Goal: Information Seeking & Learning: Find specific page/section

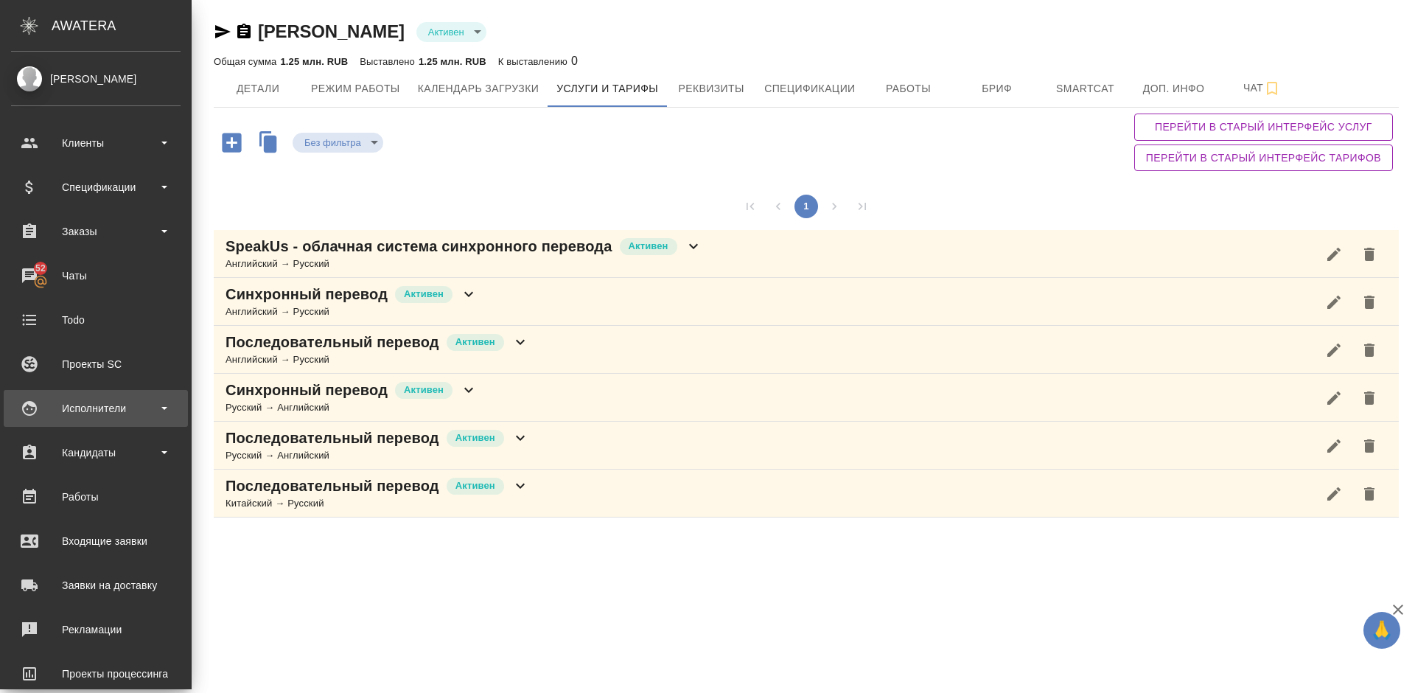
click at [148, 418] on div "Исполнители" at bounding box center [95, 408] width 169 height 22
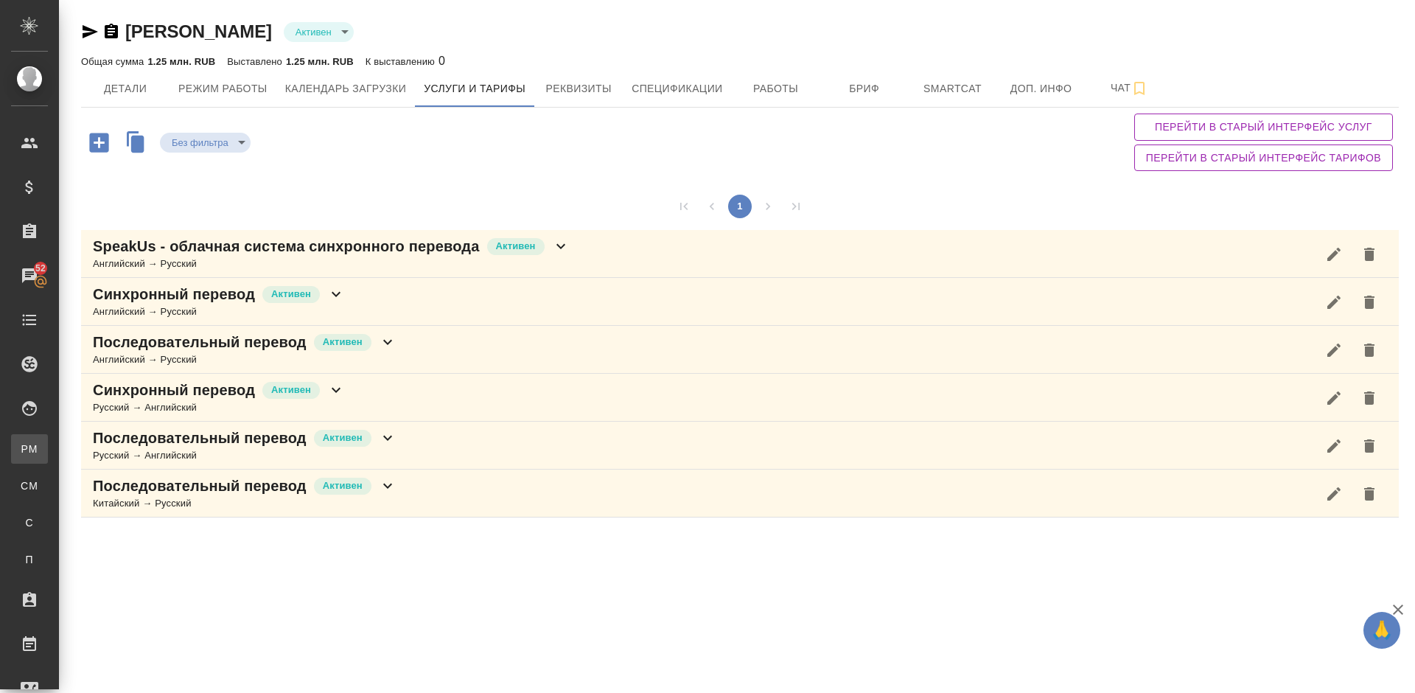
click at [48, 441] on link "PM Для PM/LQA" at bounding box center [29, 448] width 37 height 29
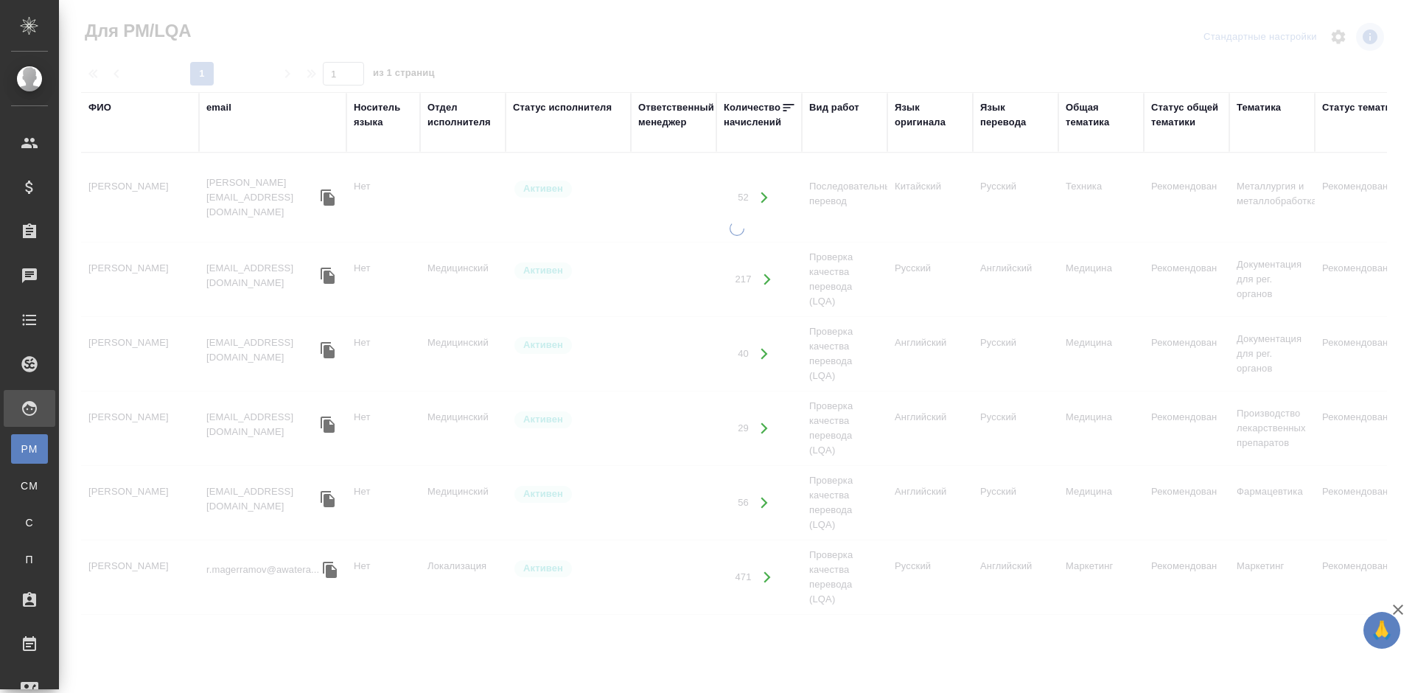
click at [109, 110] on div "ФИО" at bounding box center [99, 107] width 23 height 15
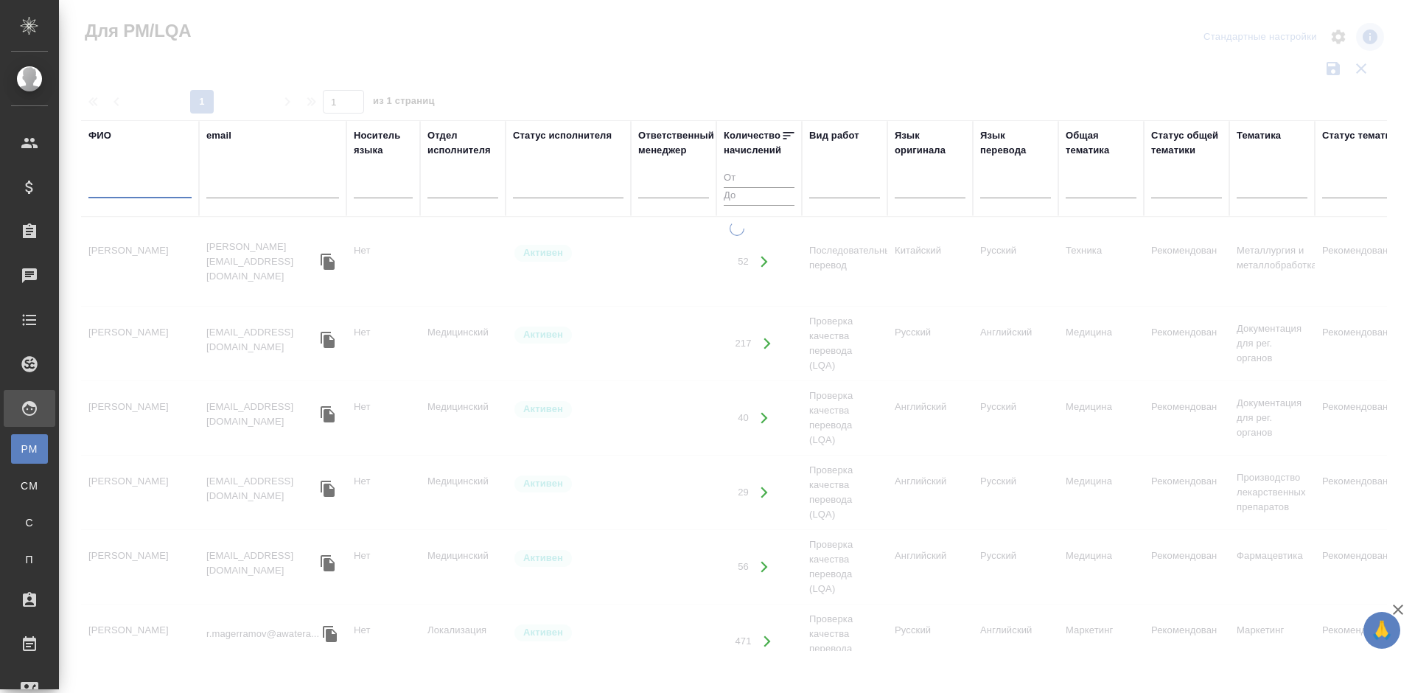
click at [160, 191] on input "text" at bounding box center [139, 189] width 103 height 18
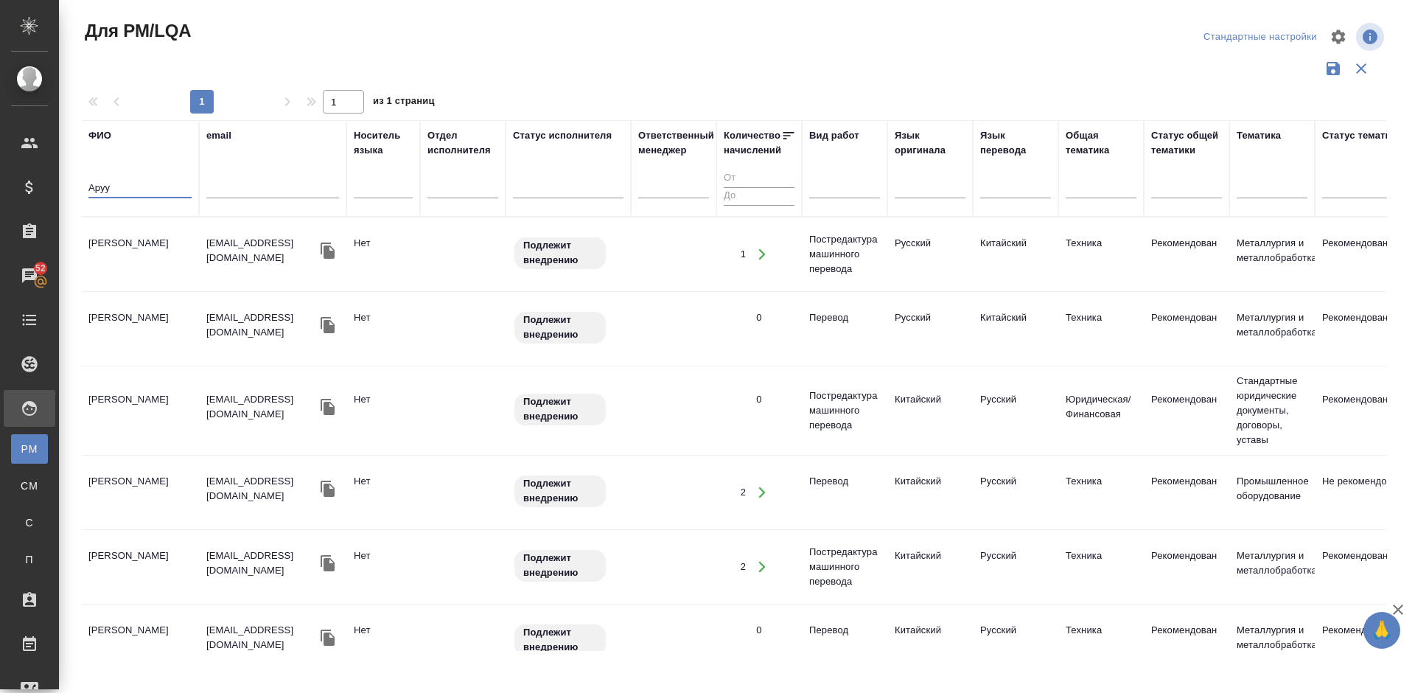
type input "Аруу"
click at [179, 272] on td "Апсатарова Арууке Эриковна" at bounding box center [140, 254] width 118 height 52
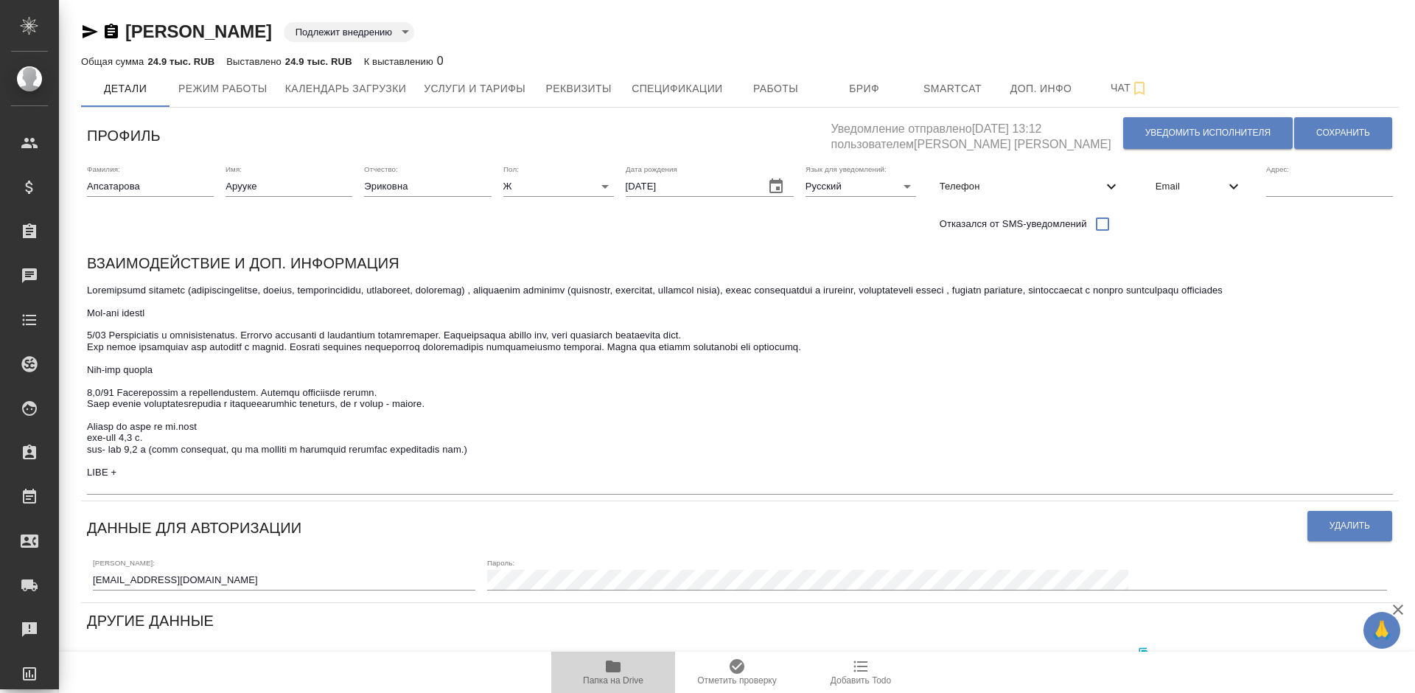
click at [617, 671] on icon "button" at bounding box center [613, 666] width 15 height 12
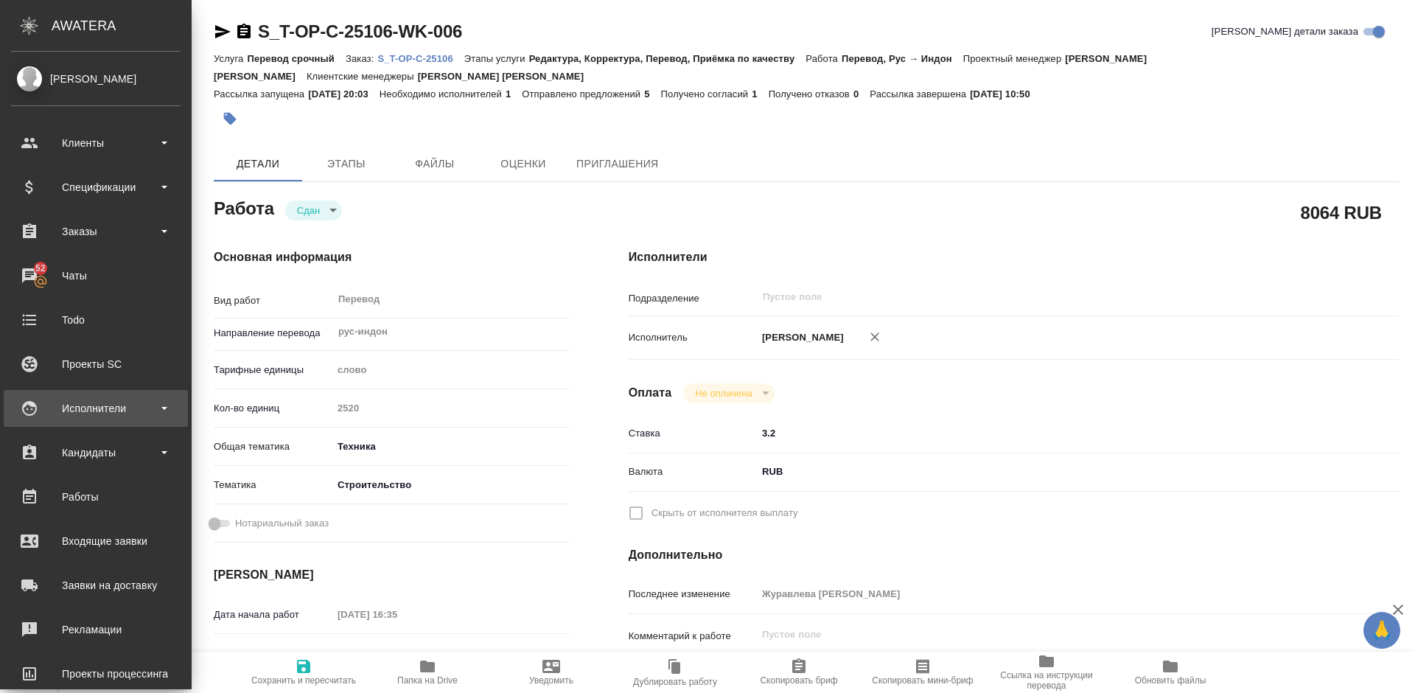
click at [114, 410] on div "Исполнители" at bounding box center [95, 408] width 169 height 22
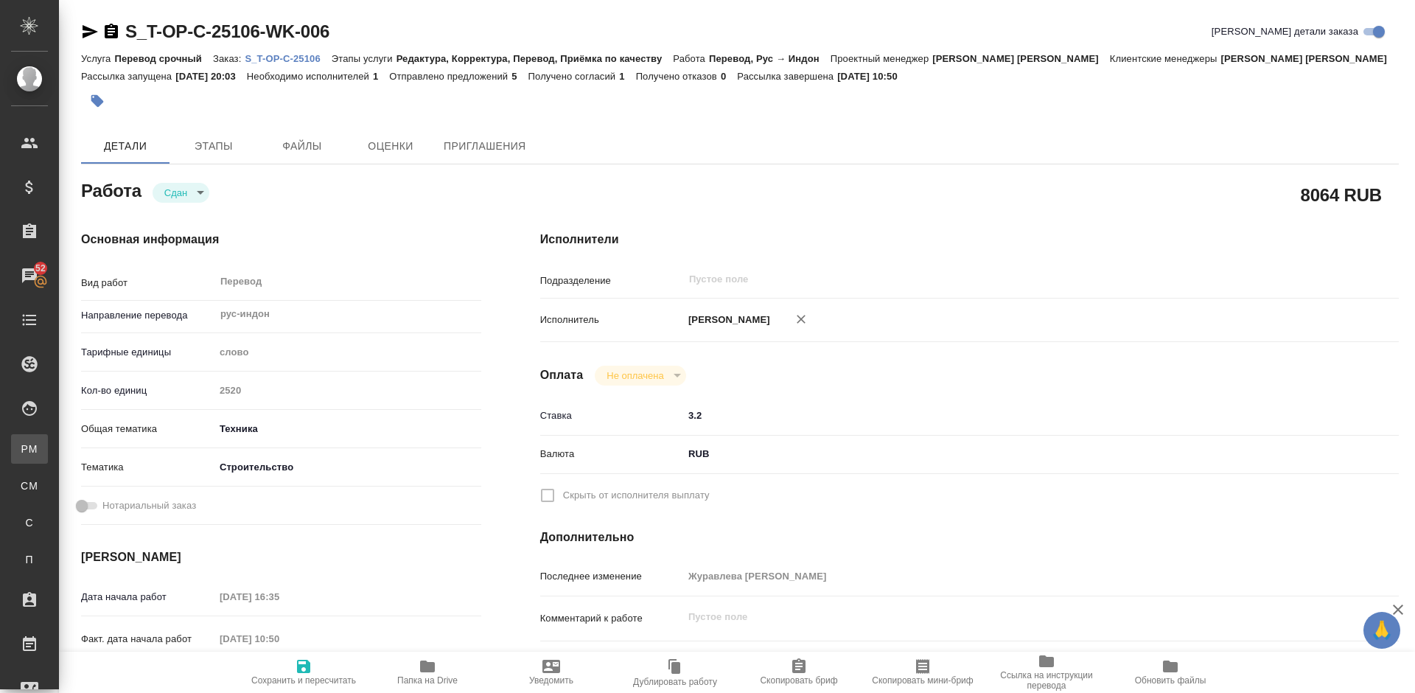
click at [22, 448] on div "Для PM/LQA" at bounding box center [11, 448] width 22 height 15
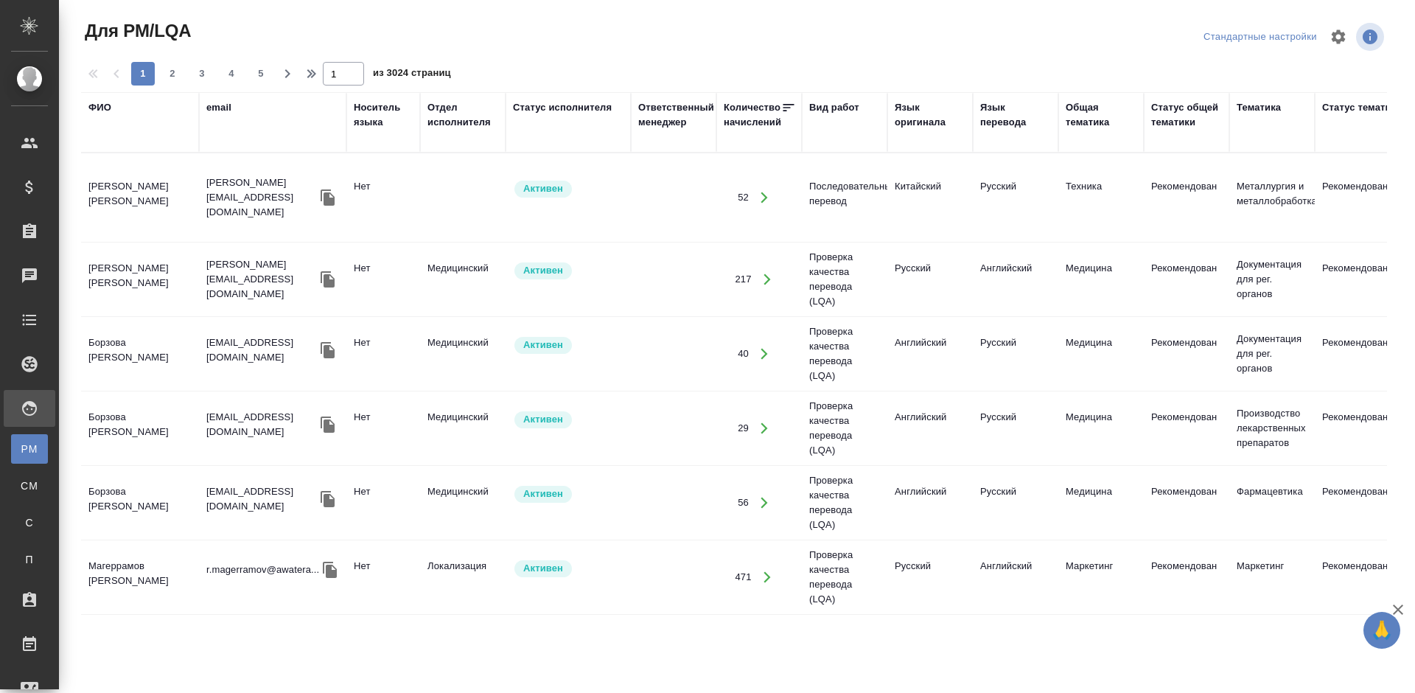
click at [102, 105] on div "ФИО" at bounding box center [99, 107] width 23 height 15
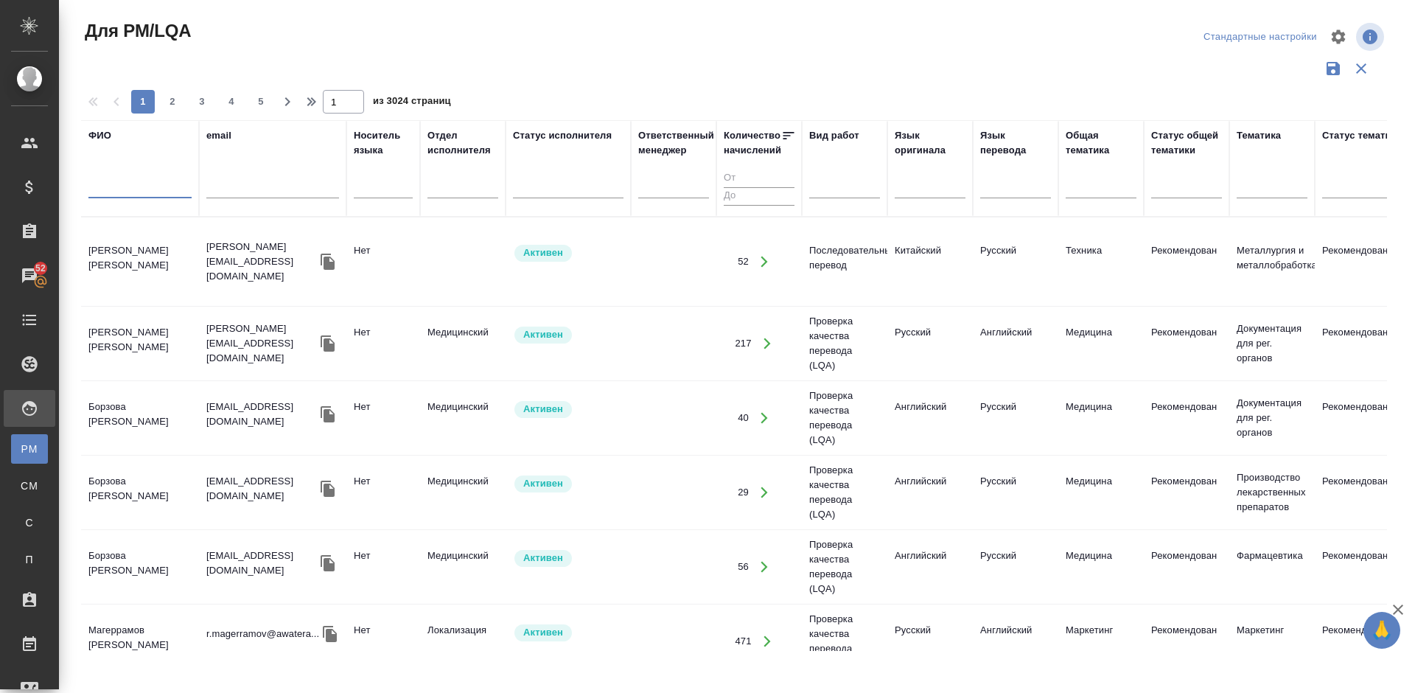
click at [147, 193] on input "text" at bounding box center [139, 189] width 103 height 18
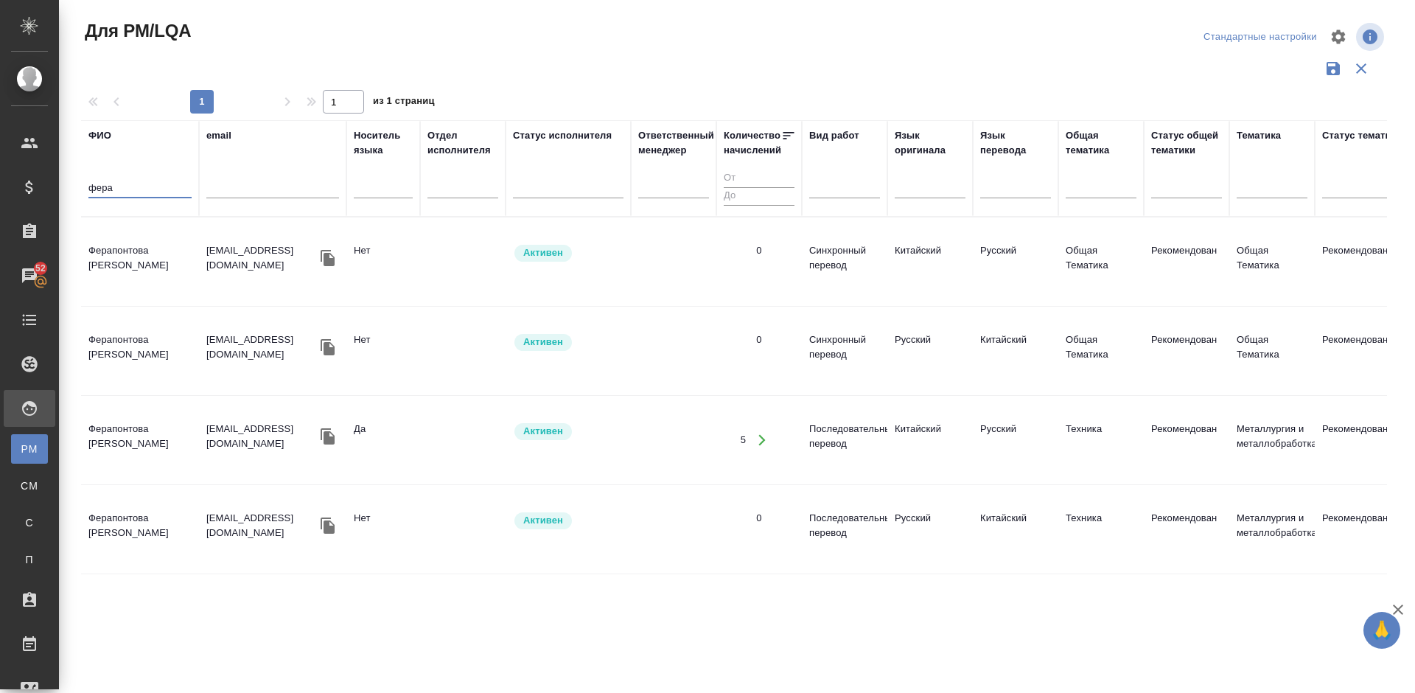
type input "фера"
click at [169, 276] on td "Ферапонтова [PERSON_NAME]" at bounding box center [140, 262] width 118 height 52
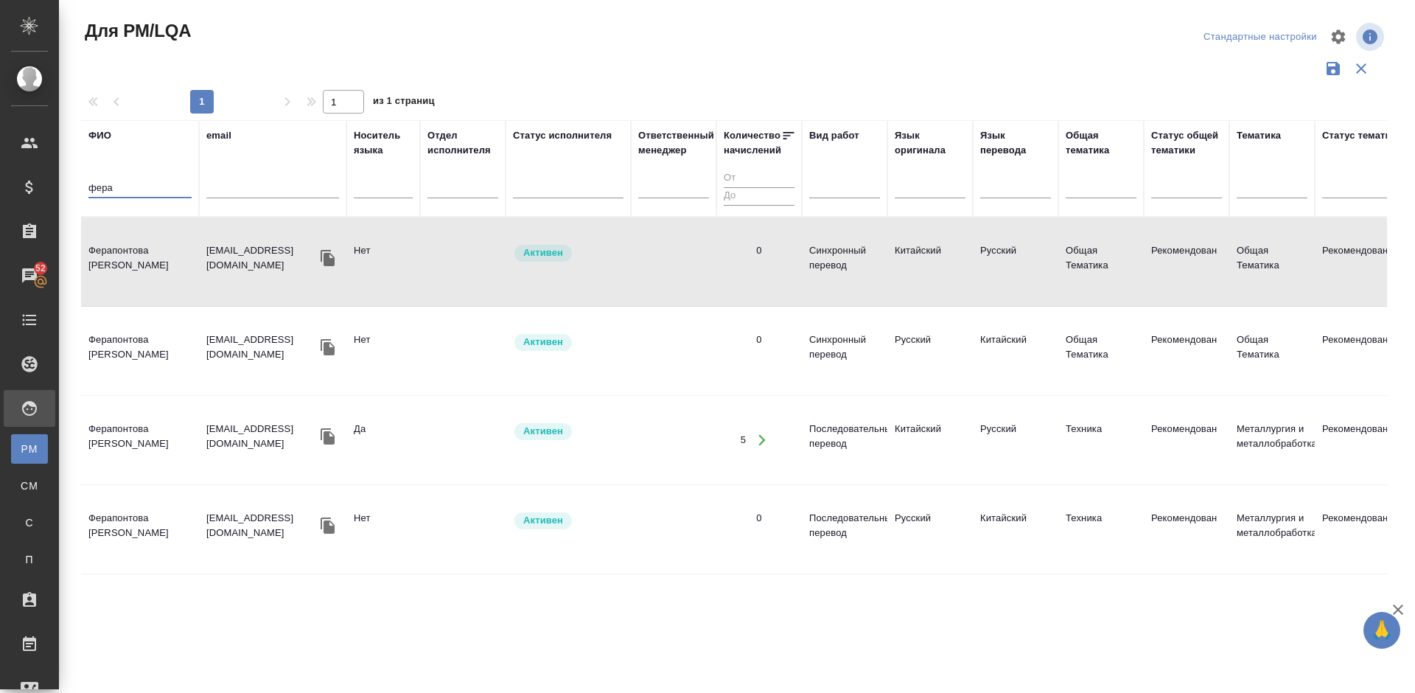
drag, startPoint x: 122, startPoint y: 183, endPoint x: 71, endPoint y: 186, distance: 51.0
click at [71, 186] on div "Для PM/LQA Стандартные настройки 1 1 из 1 страниц ФИО фера email Носитель языка…" at bounding box center [740, 329] width 1338 height 659
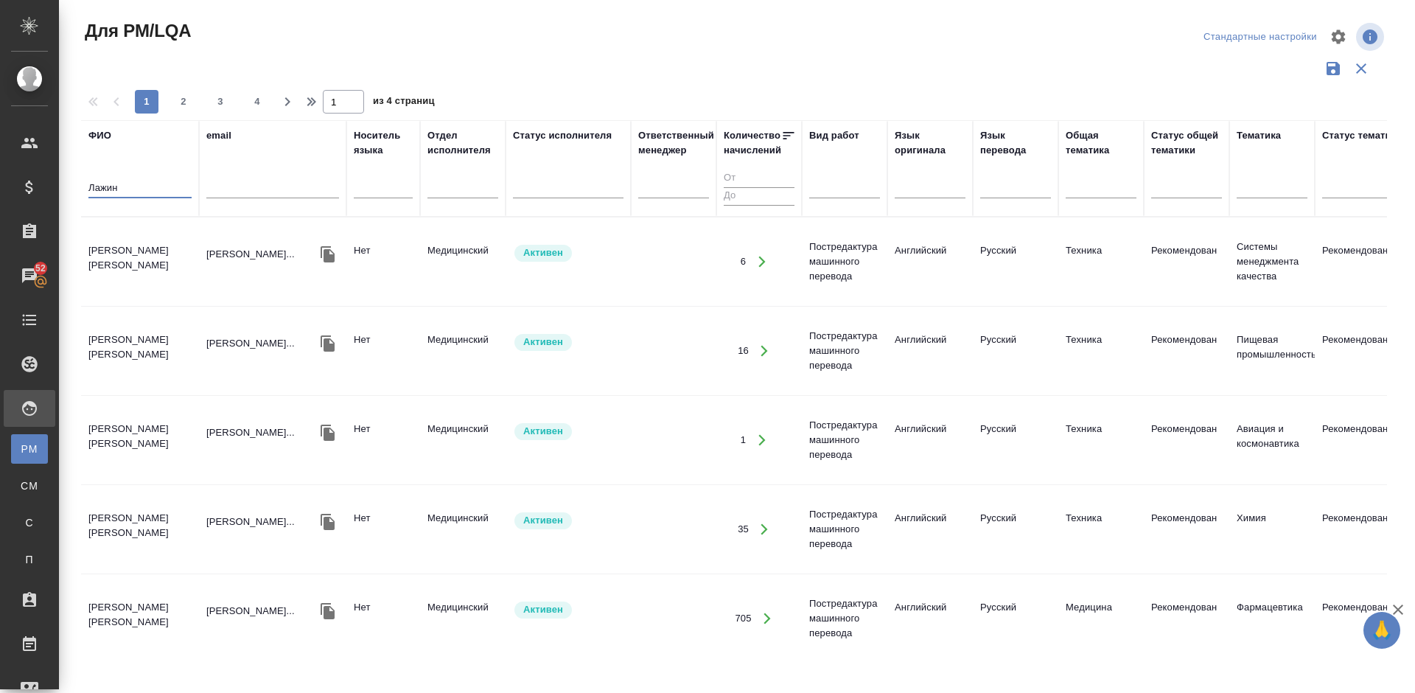
type input "Лажин"
click at [166, 264] on td "[PERSON_NAME] [PERSON_NAME]" at bounding box center [140, 262] width 118 height 52
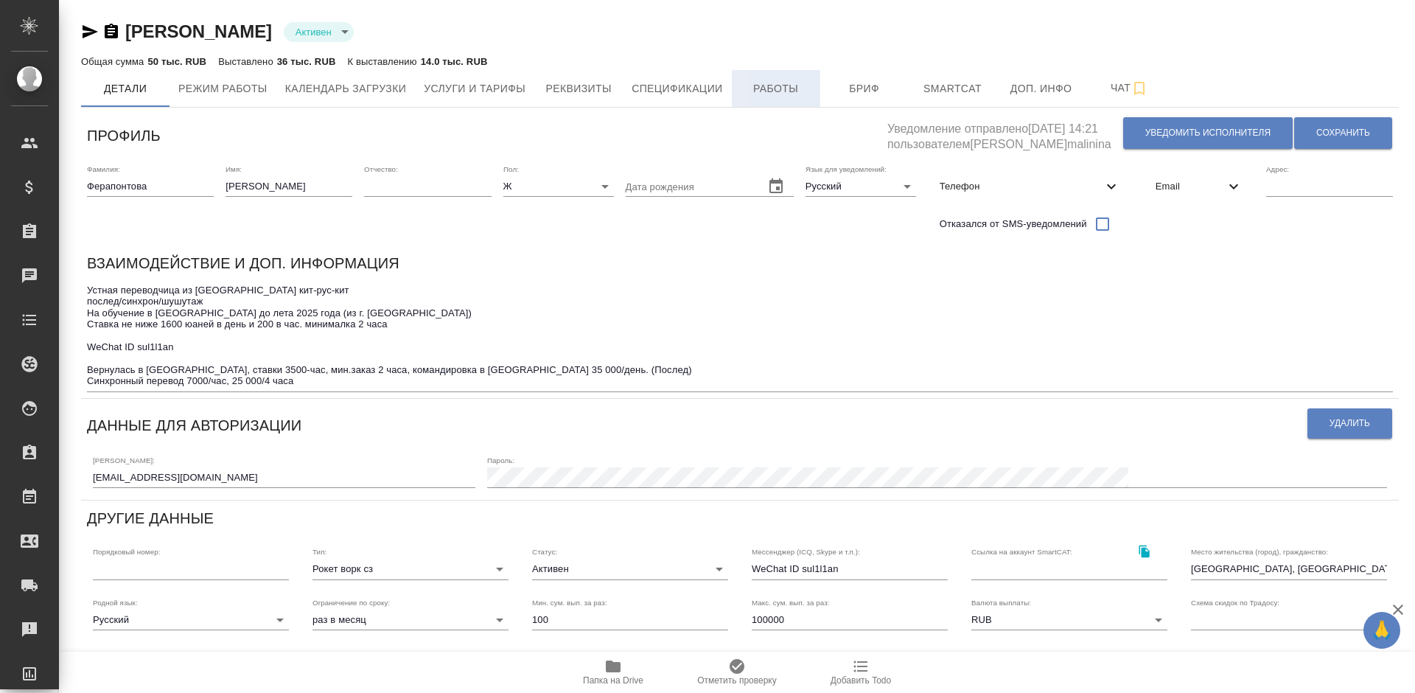
click at [802, 85] on span "Работы" at bounding box center [775, 89] width 71 height 18
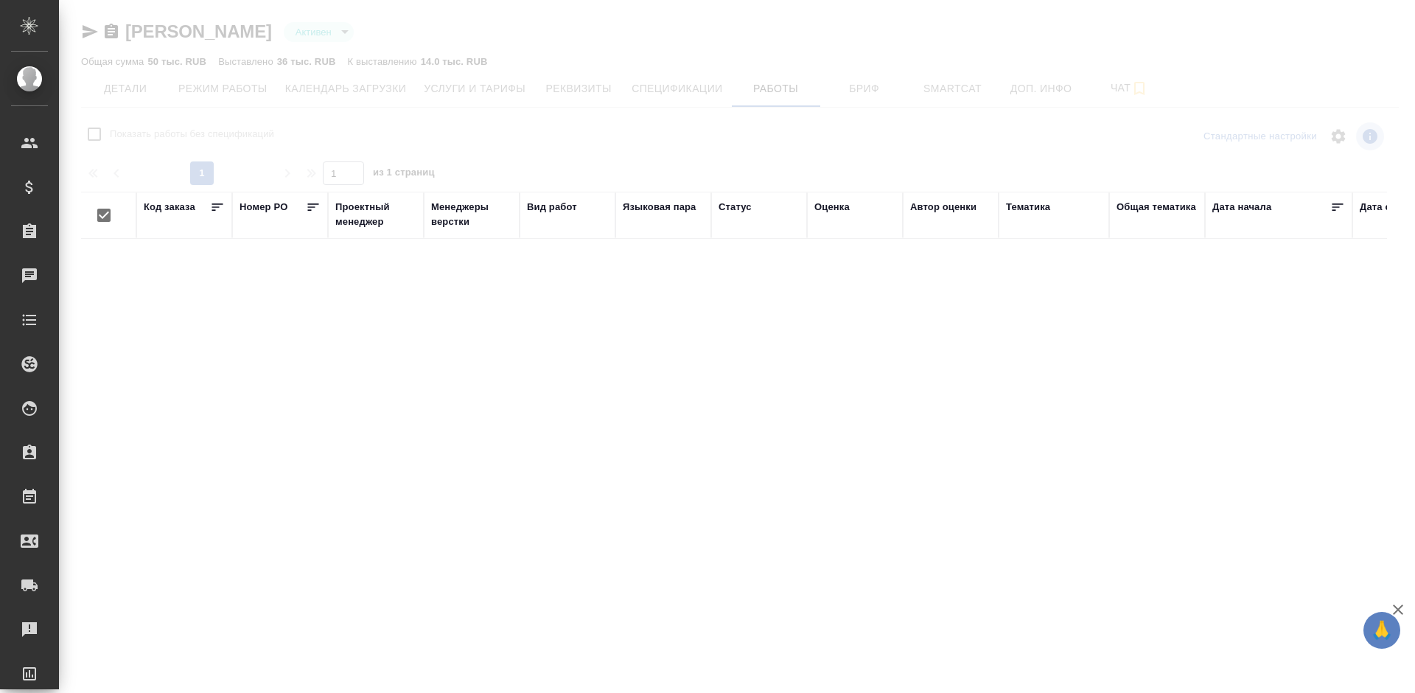
checkbox input "false"
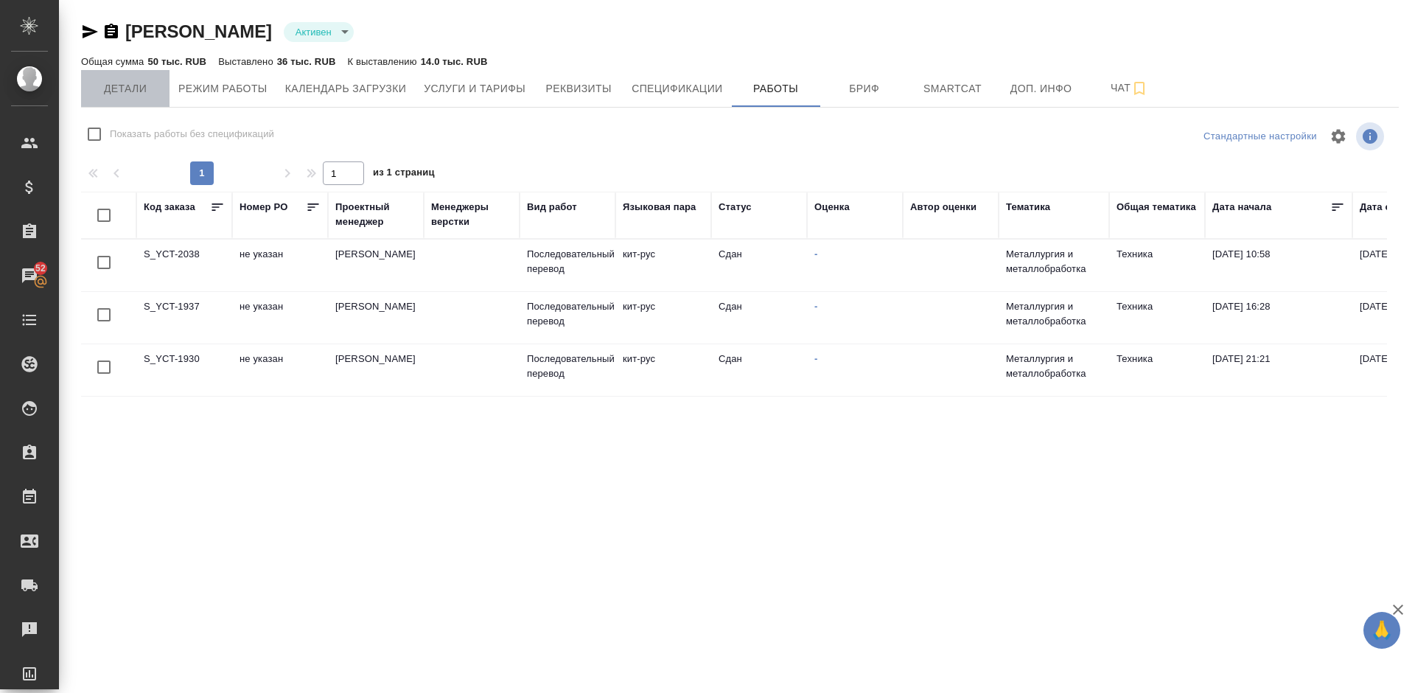
click at [130, 88] on span "Детали" at bounding box center [125, 89] width 71 height 18
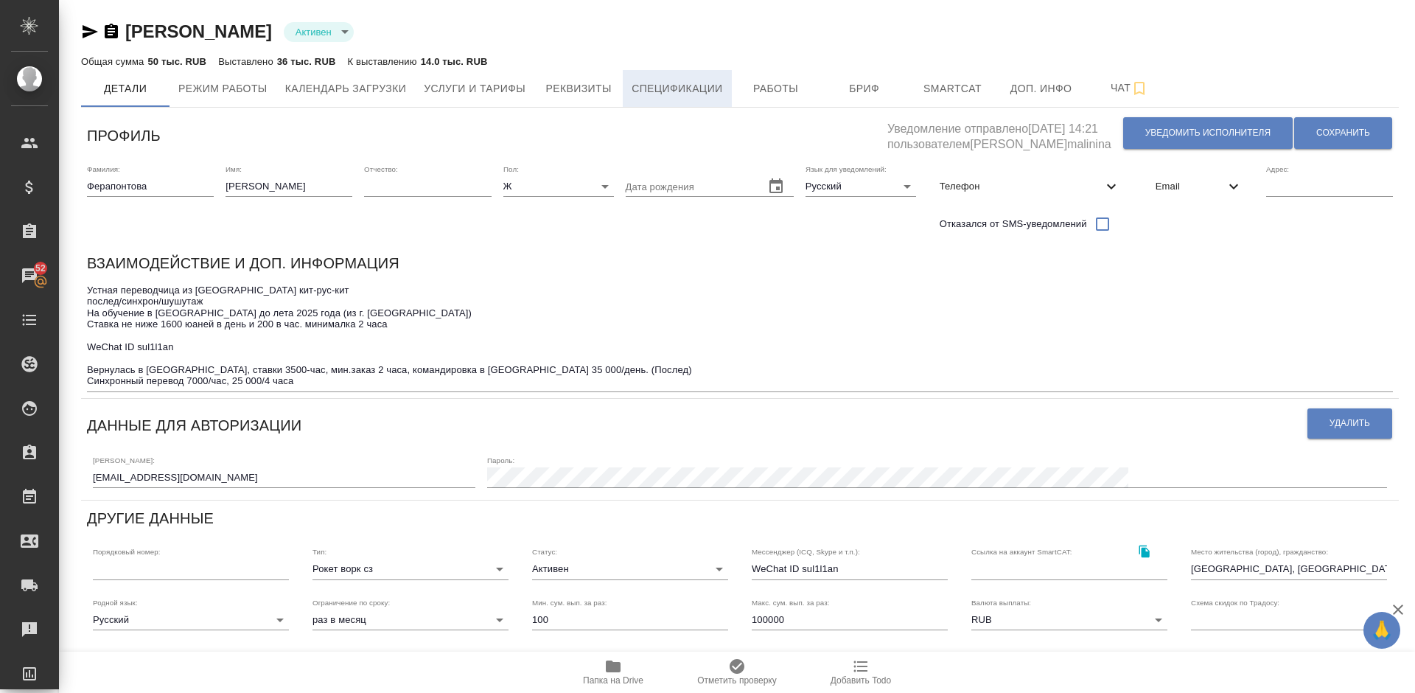
click at [646, 92] on span "Спецификации" at bounding box center [676, 89] width 91 height 18
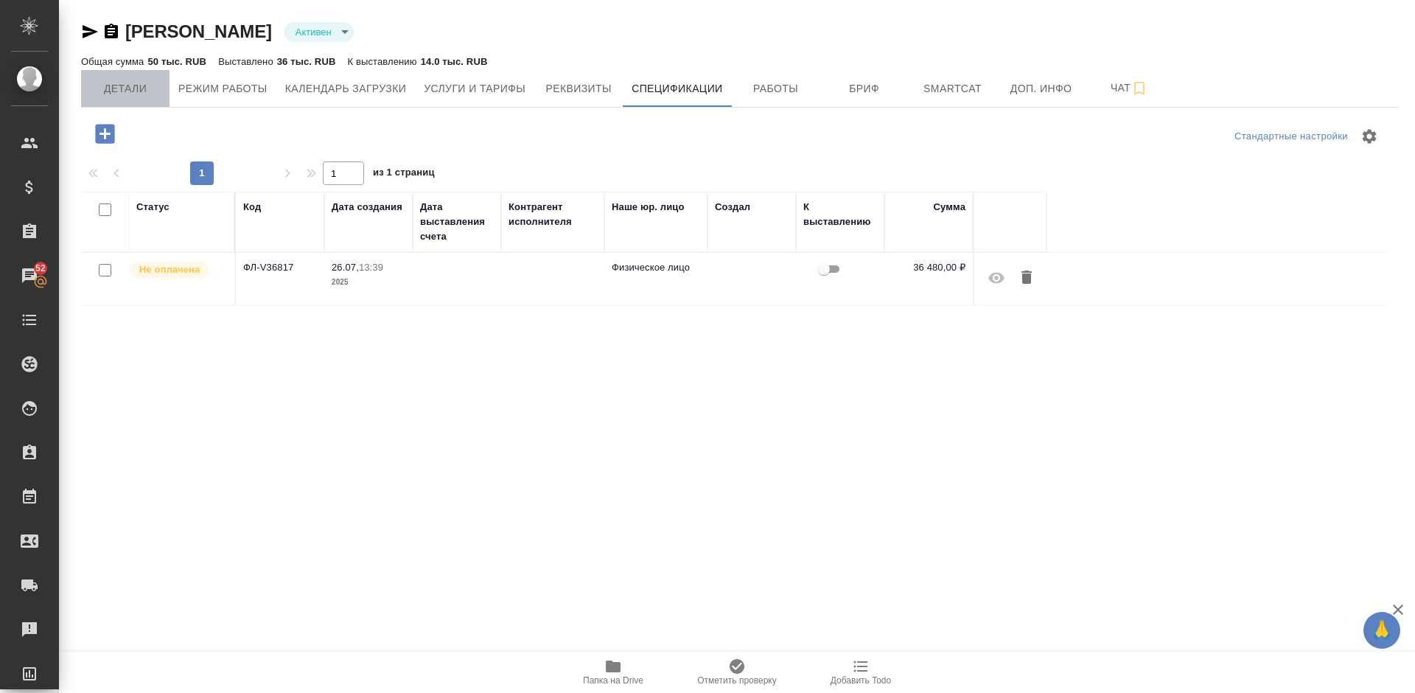
click at [113, 86] on span "Детали" at bounding box center [125, 89] width 71 height 18
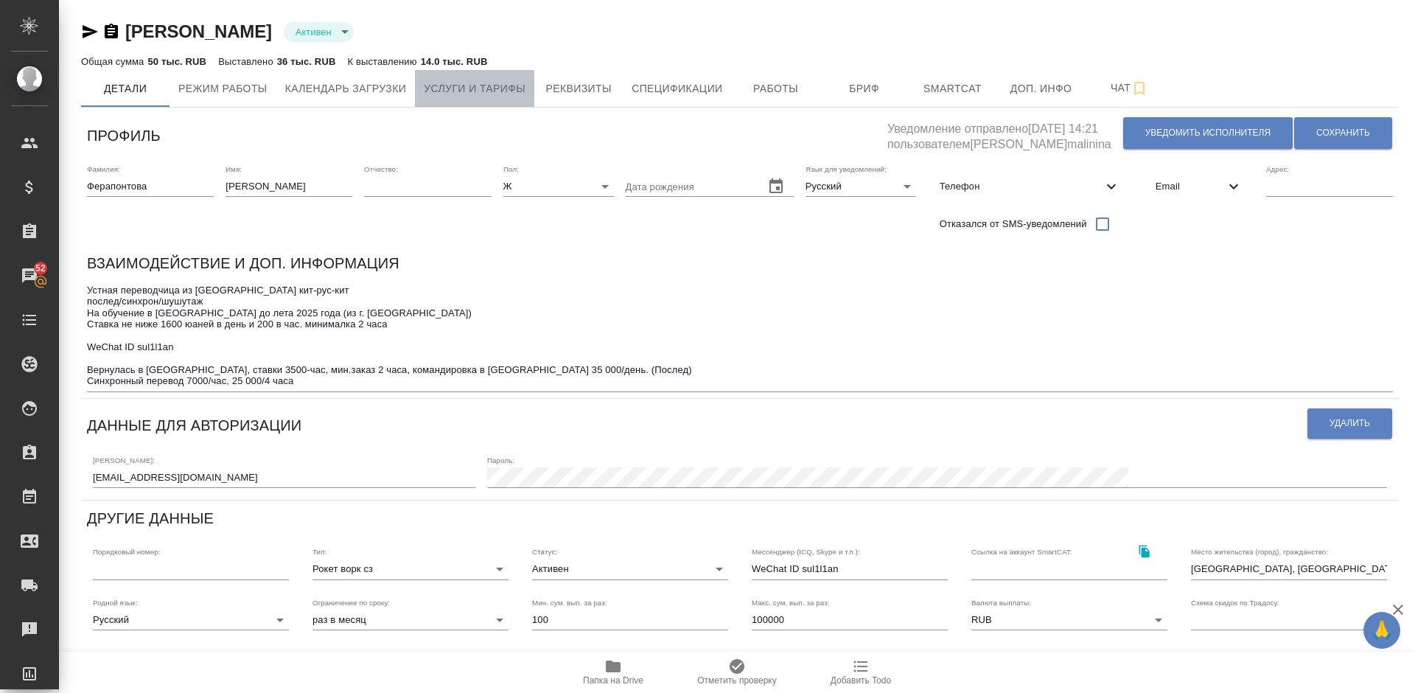
click at [488, 88] on span "Услуги и тарифы" at bounding box center [475, 89] width 102 height 18
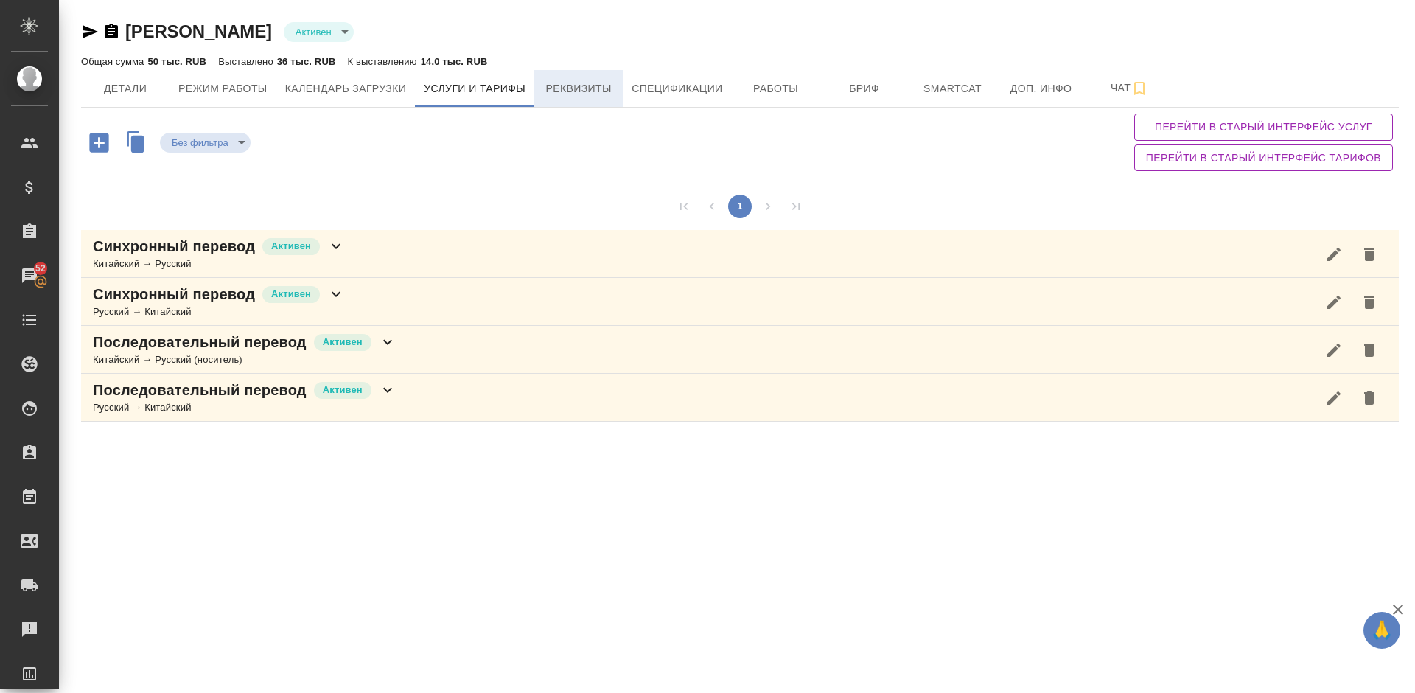
click at [599, 93] on span "Реквизиты" at bounding box center [578, 89] width 71 height 18
select select "10"
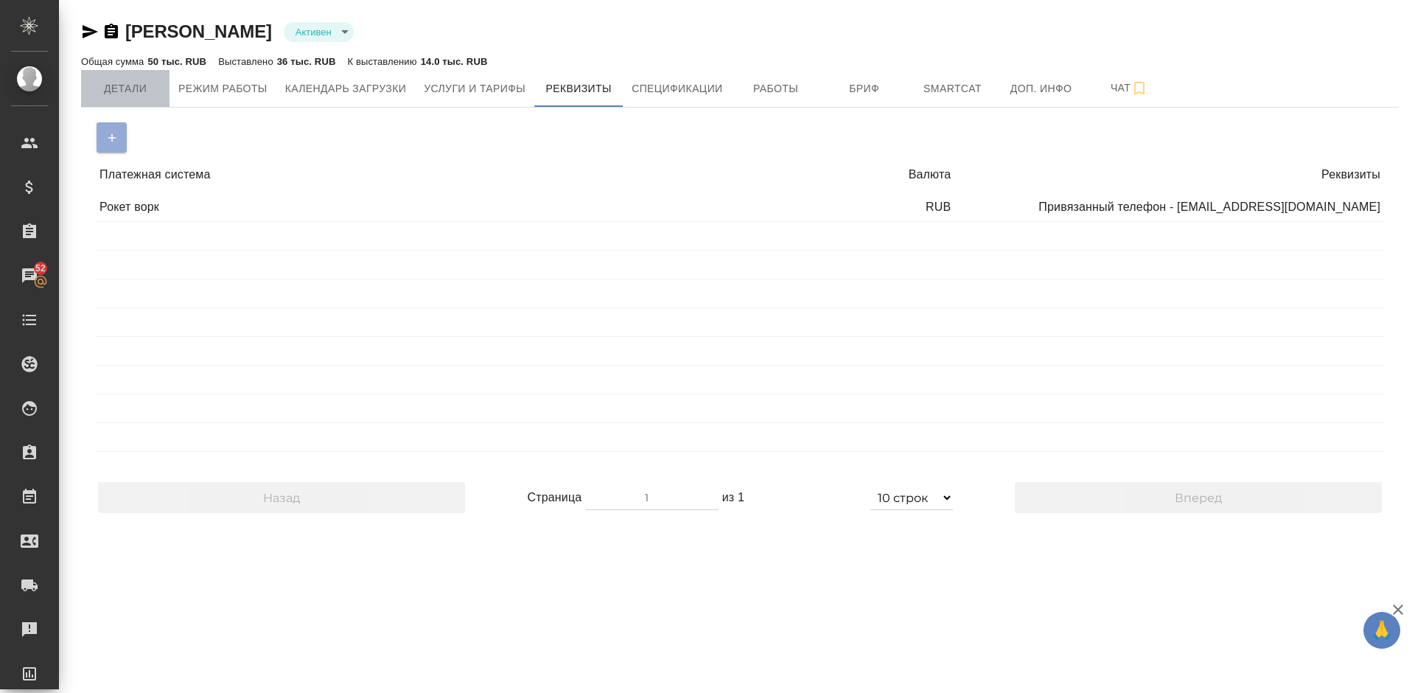
click at [121, 89] on span "Детали" at bounding box center [125, 89] width 71 height 18
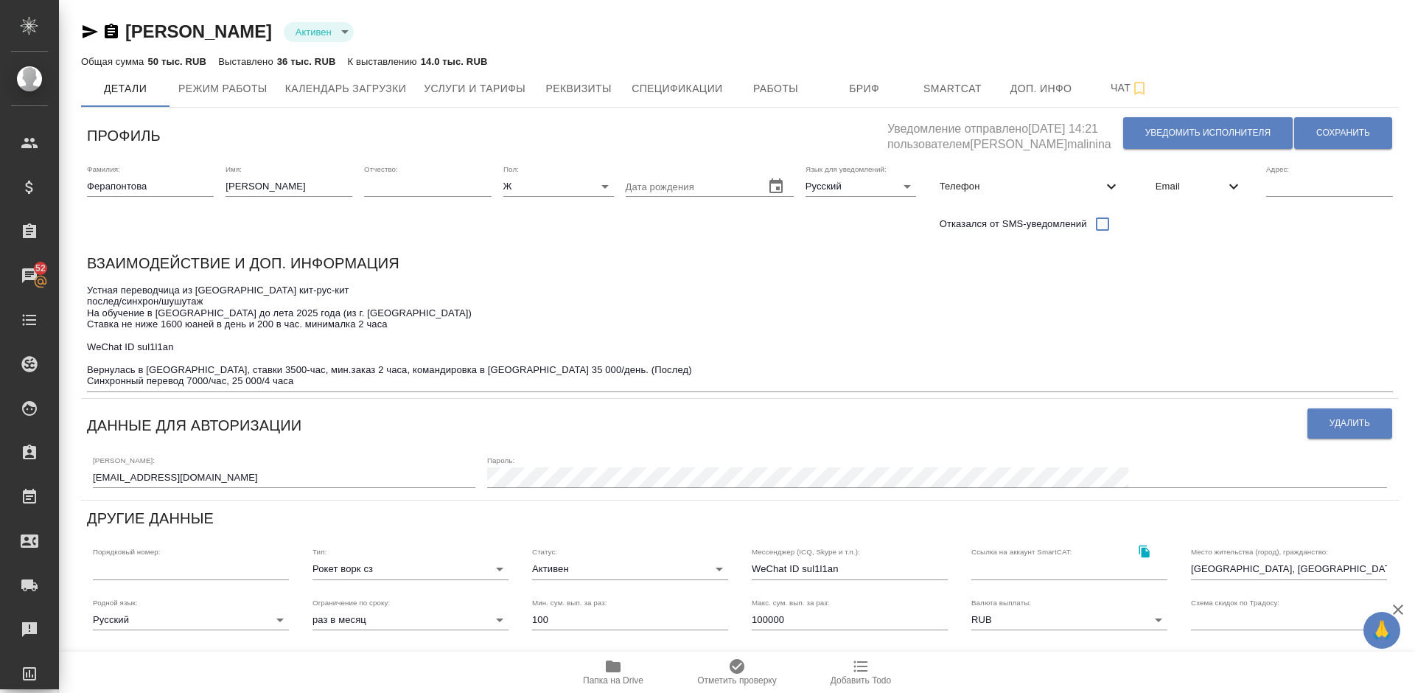
click at [89, 29] on icon "button" at bounding box center [90, 31] width 15 height 13
click at [581, 86] on span "Реквизиты" at bounding box center [578, 89] width 71 height 18
select select "10"
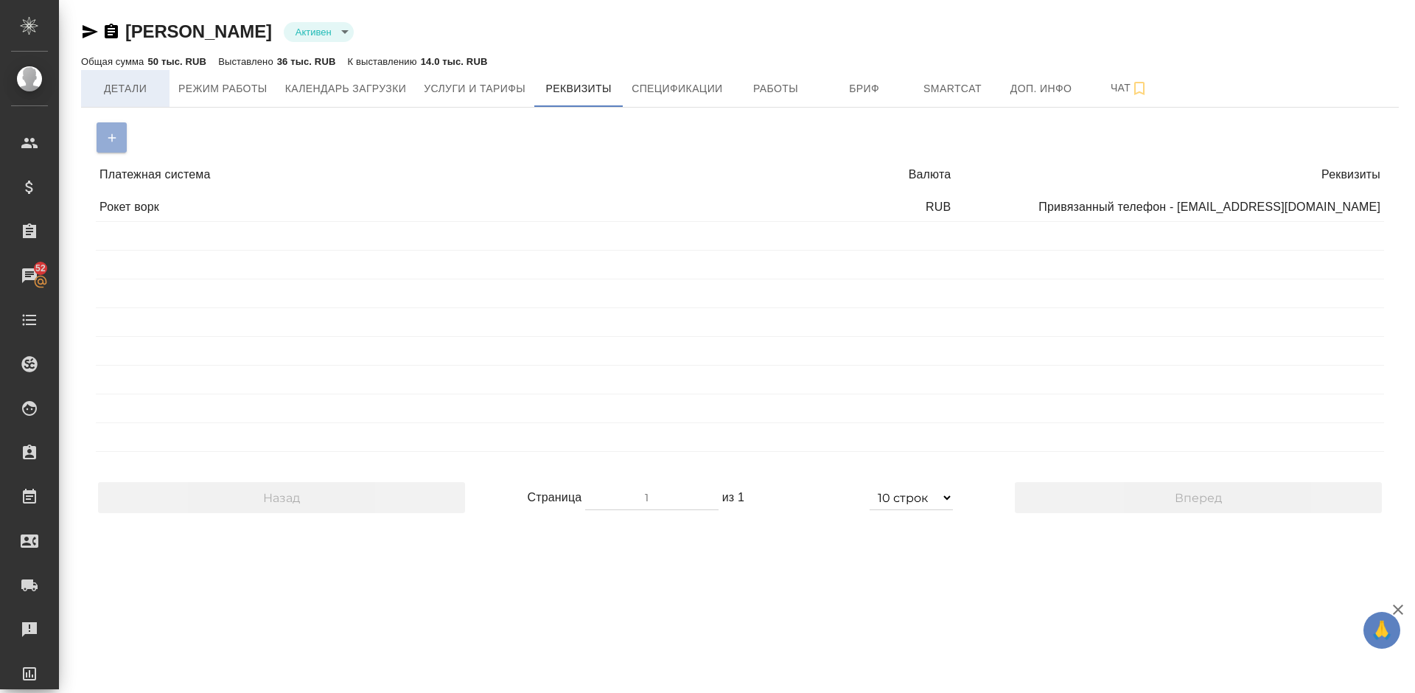
click at [135, 86] on span "Детали" at bounding box center [125, 89] width 71 height 18
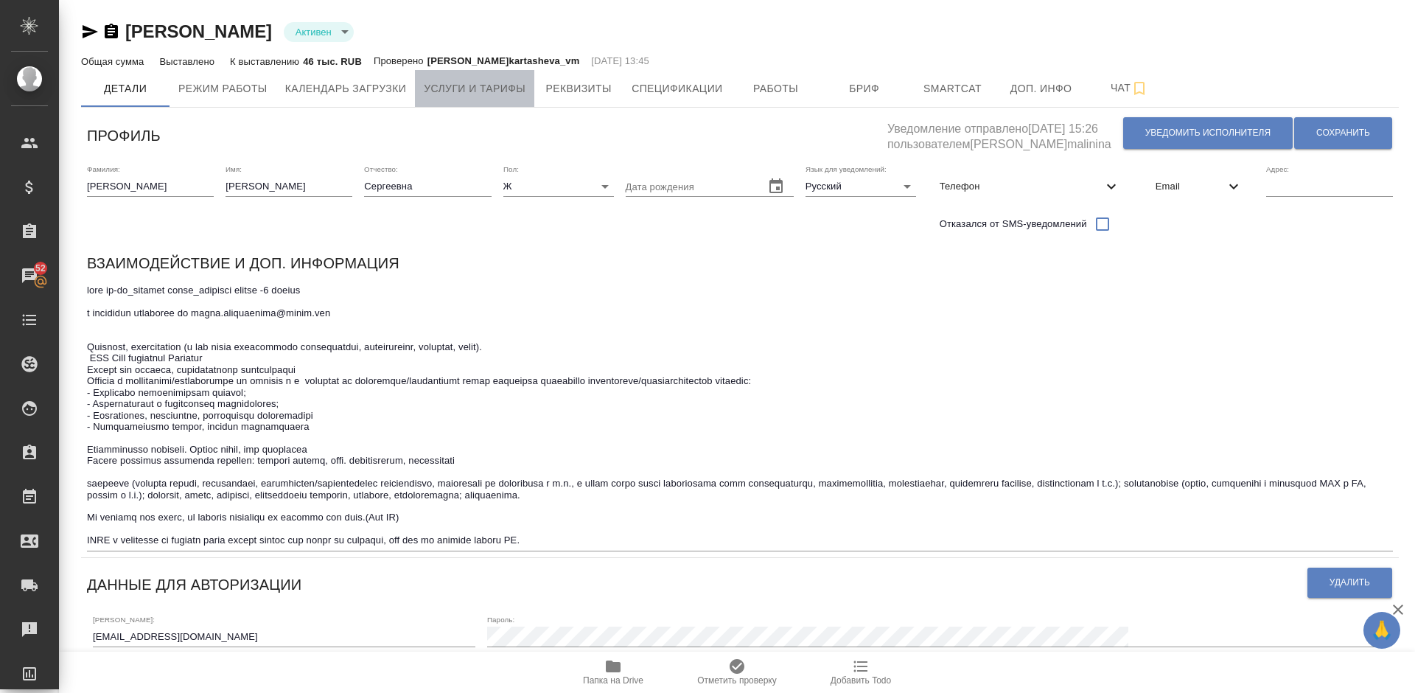
click at [472, 95] on span "Услуги и тарифы" at bounding box center [475, 89] width 102 height 18
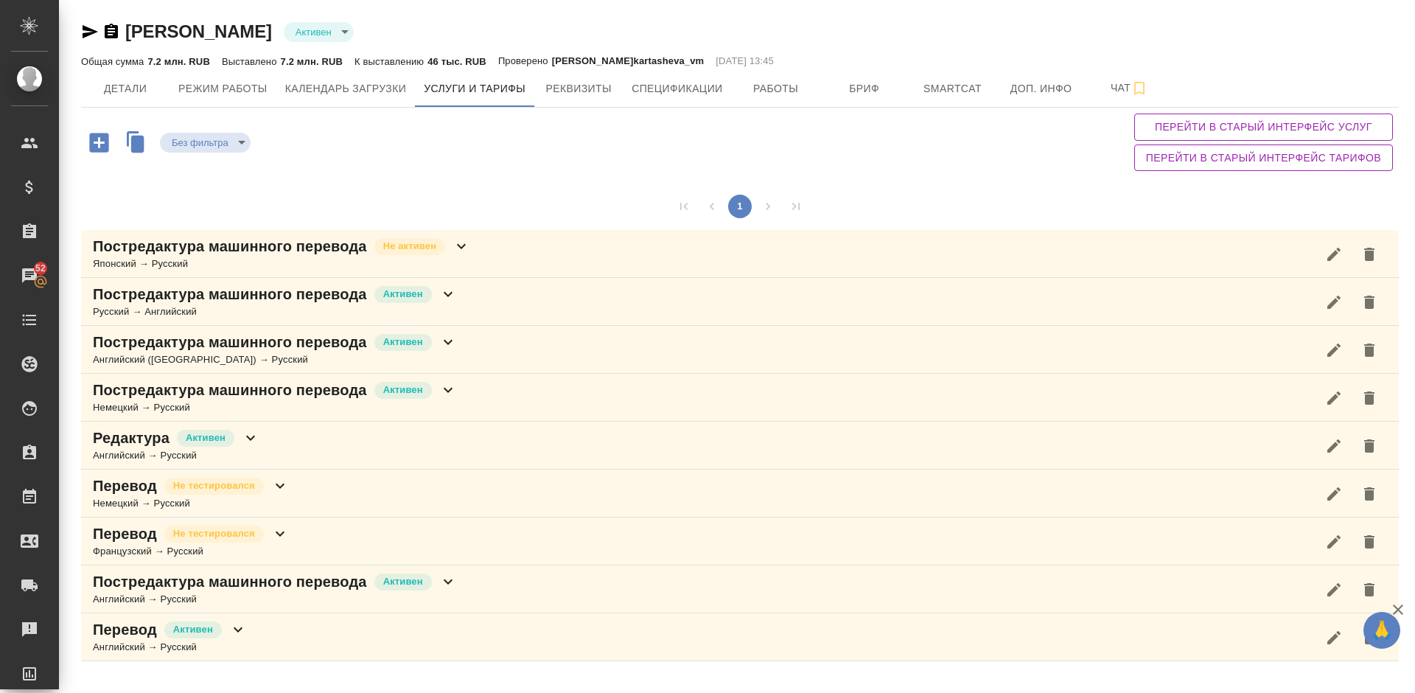
click at [523, 164] on div "Без фильтра no filters Перейти в старый интерфейс услуг Перейти в старый интерф…" at bounding box center [739, 142] width 1317 height 69
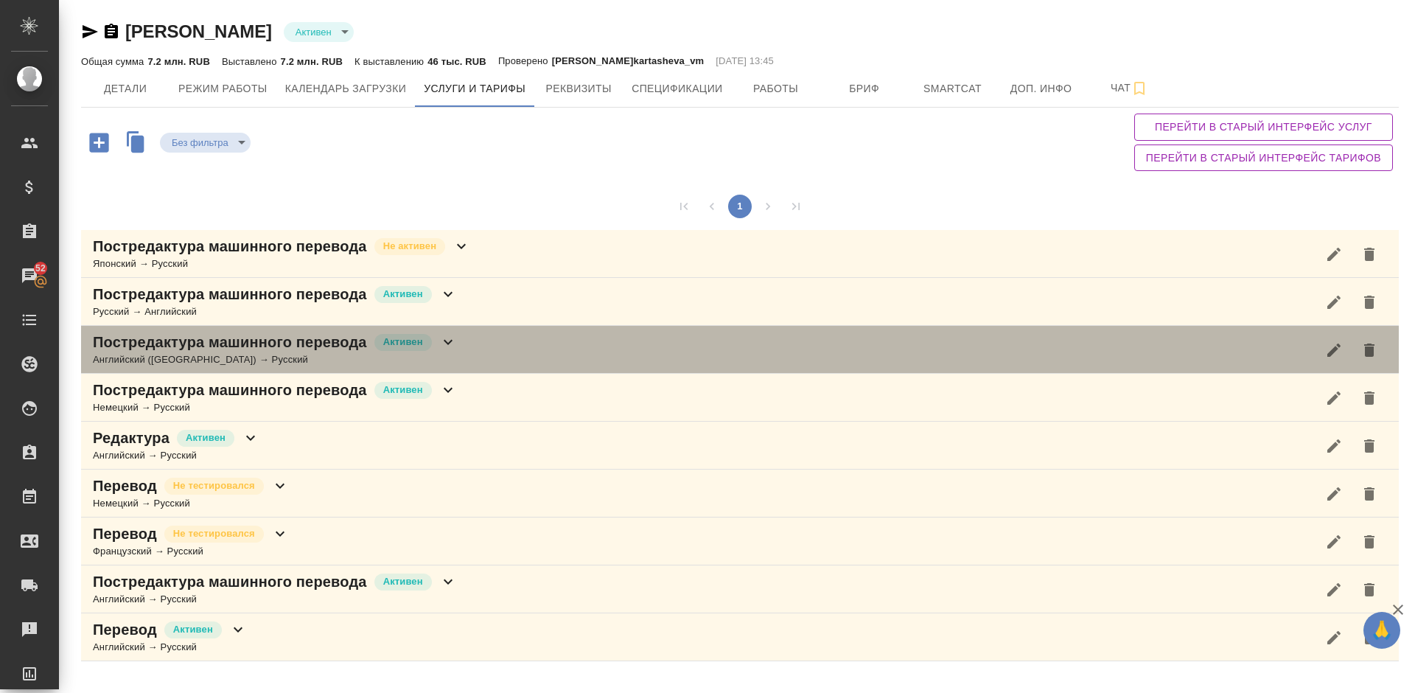
click at [469, 355] on div "Постредактура машинного перевода [PERSON_NAME] ([GEOGRAPHIC_DATA]) → Русский" at bounding box center [739, 350] width 1317 height 48
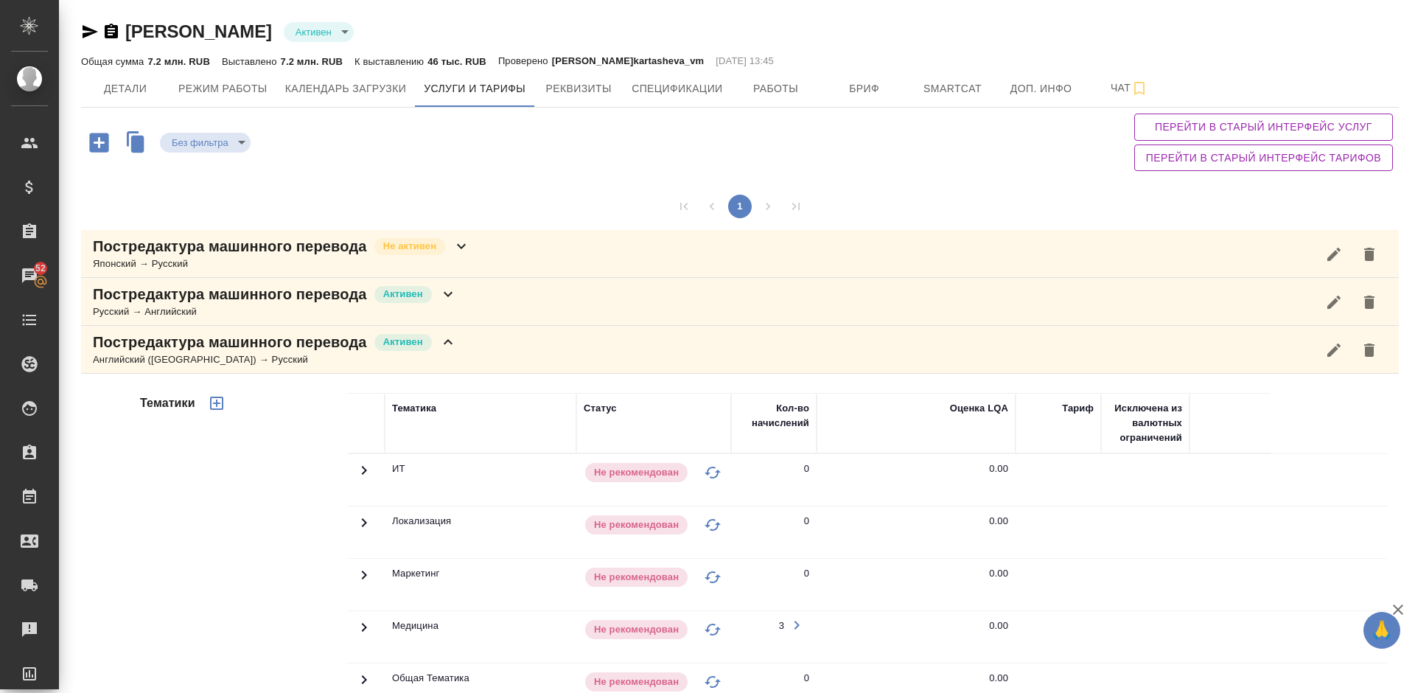
click at [243, 539] on div "Тематики" at bounding box center [242, 628] width 211 height 493
click at [453, 366] on div "Английский (США) → Русский" at bounding box center [275, 359] width 364 height 15
